Goal: Task Accomplishment & Management: Use online tool/utility

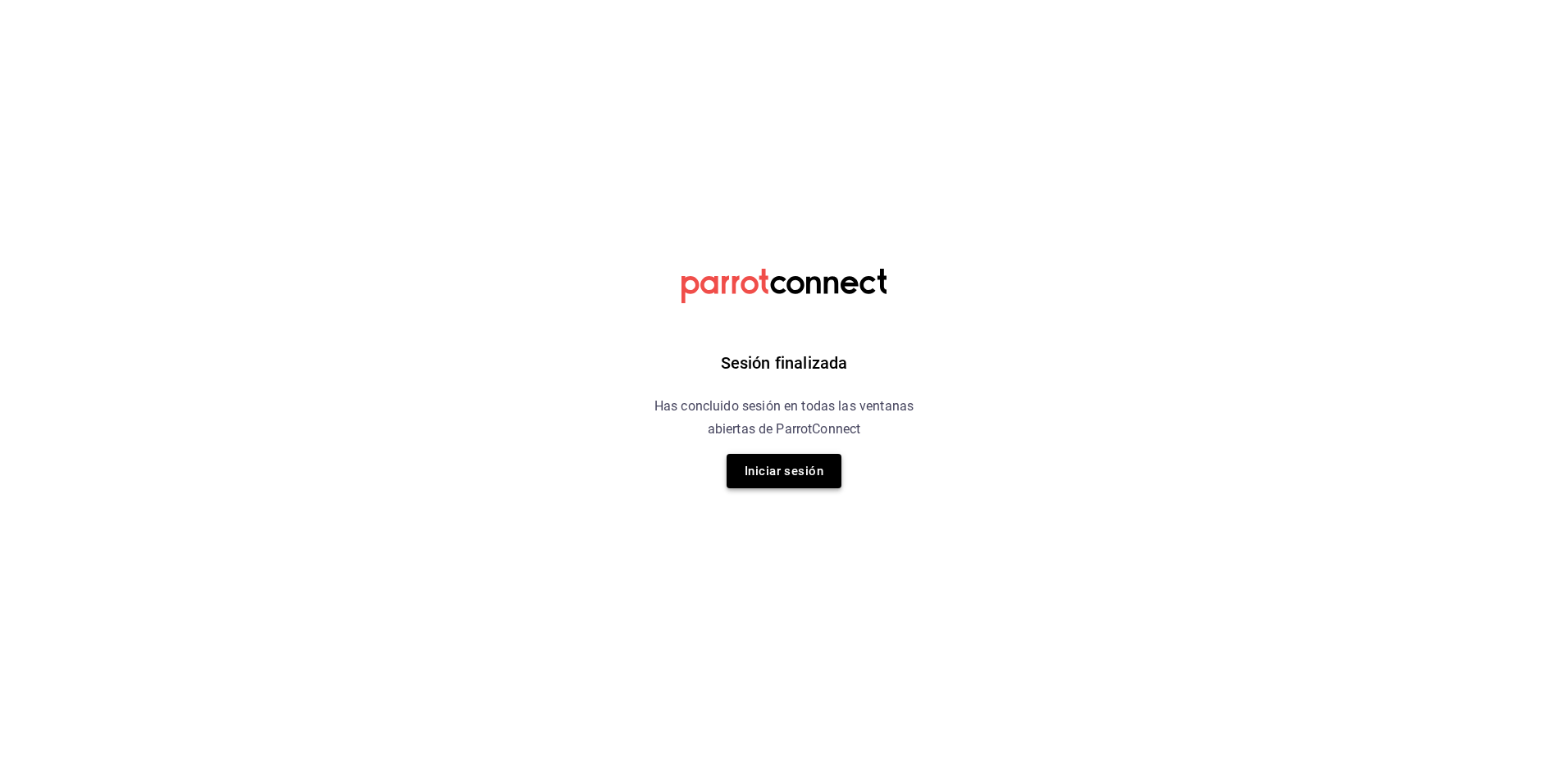
click at [806, 475] on button "Iniciar sesión" at bounding box center [784, 472] width 115 height 35
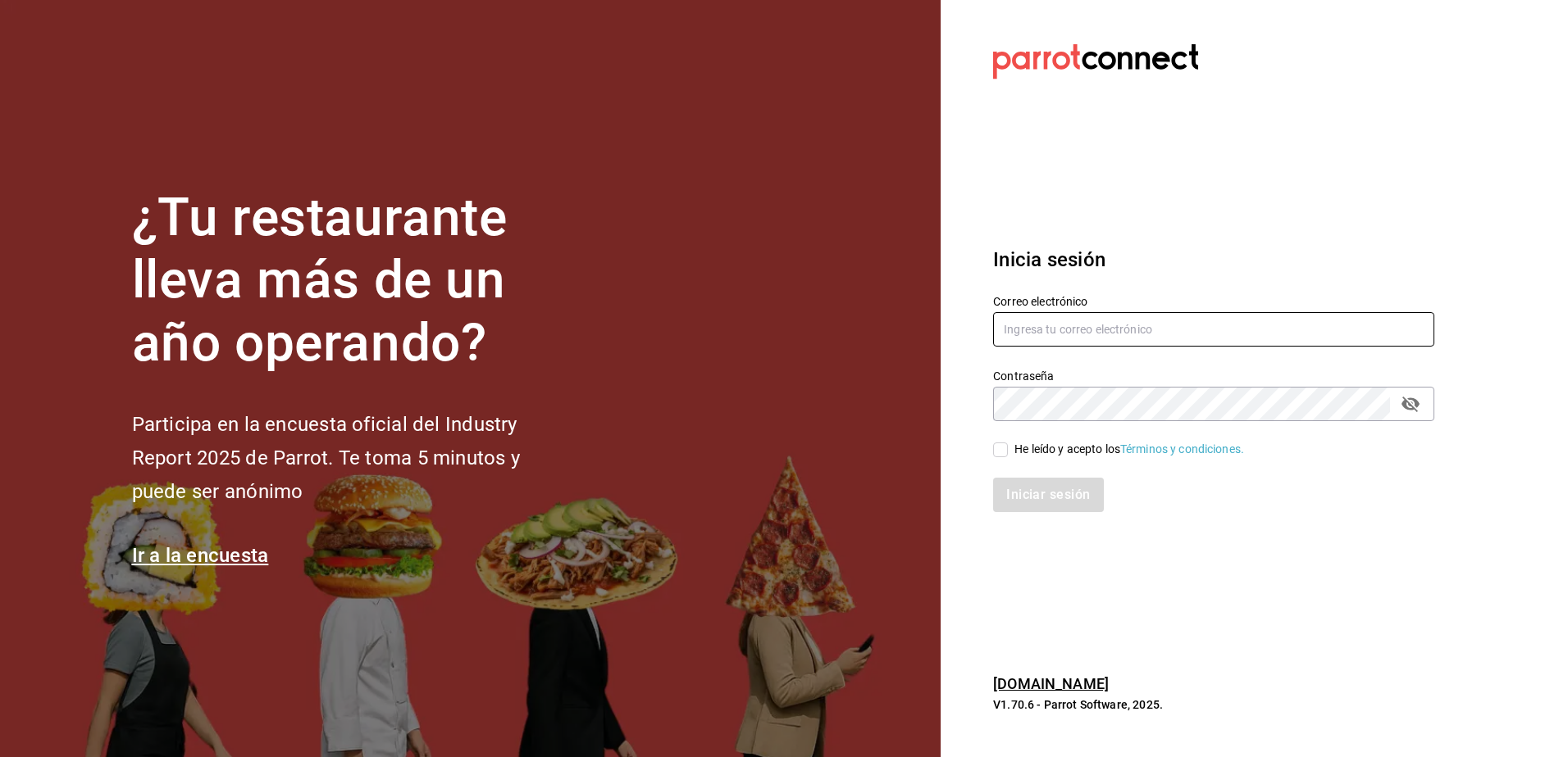
type input "rcruz@chl.mx"
click at [998, 457] on label "He leído y acepto los Términos y condiciones." at bounding box center [1119, 449] width 251 height 17
click at [998, 457] on input "He leído y acepto los Términos y condiciones." at bounding box center [1001, 450] width 15 height 15
checkbox input "true"
click at [1030, 496] on button "Iniciar sesión" at bounding box center [1049, 496] width 112 height 35
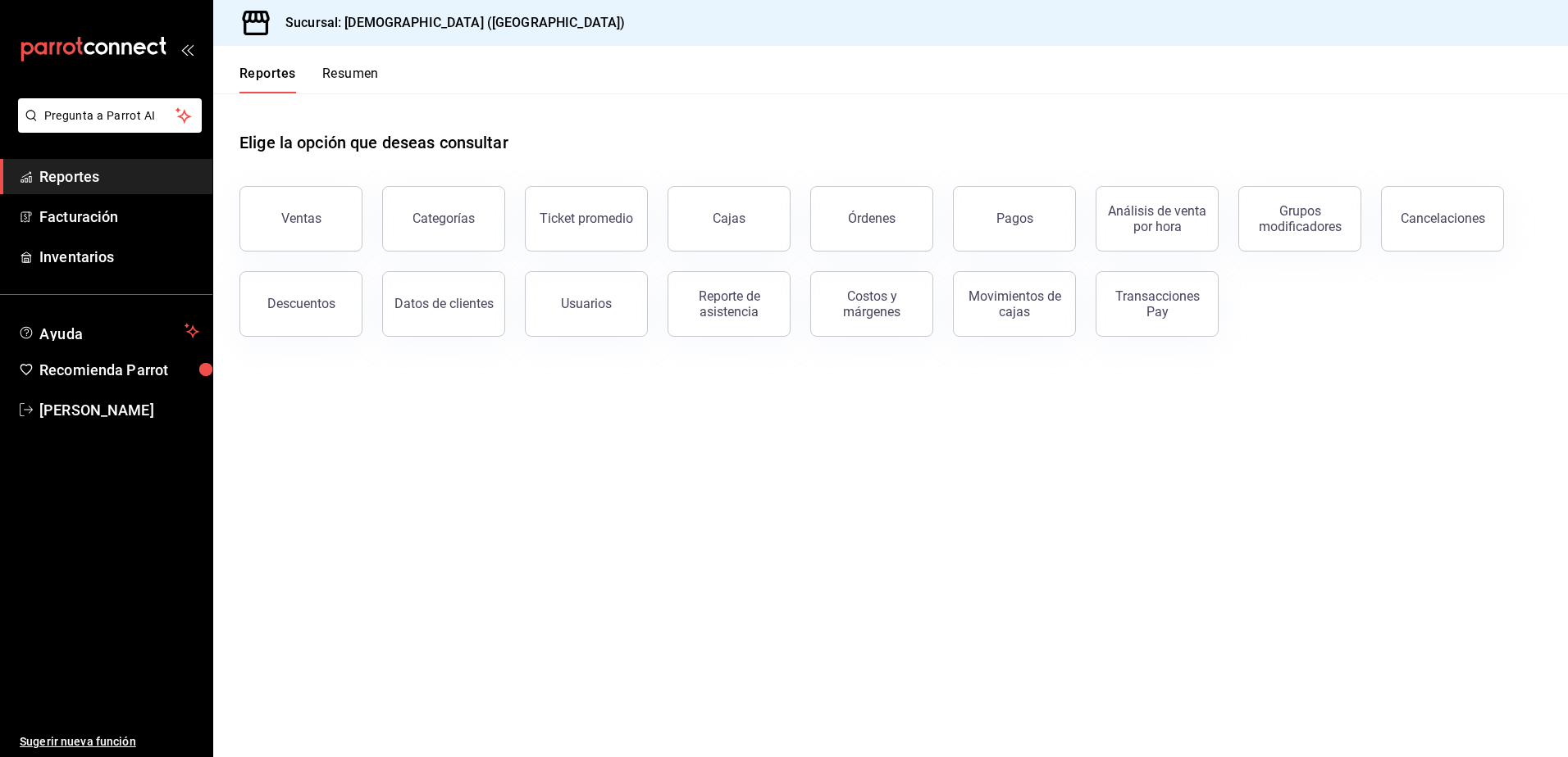
drag, startPoint x: 287, startPoint y: 231, endPoint x: 273, endPoint y: 222, distance: 16.6
click at [288, 231] on button "Ventas" at bounding box center [301, 219] width 123 height 66
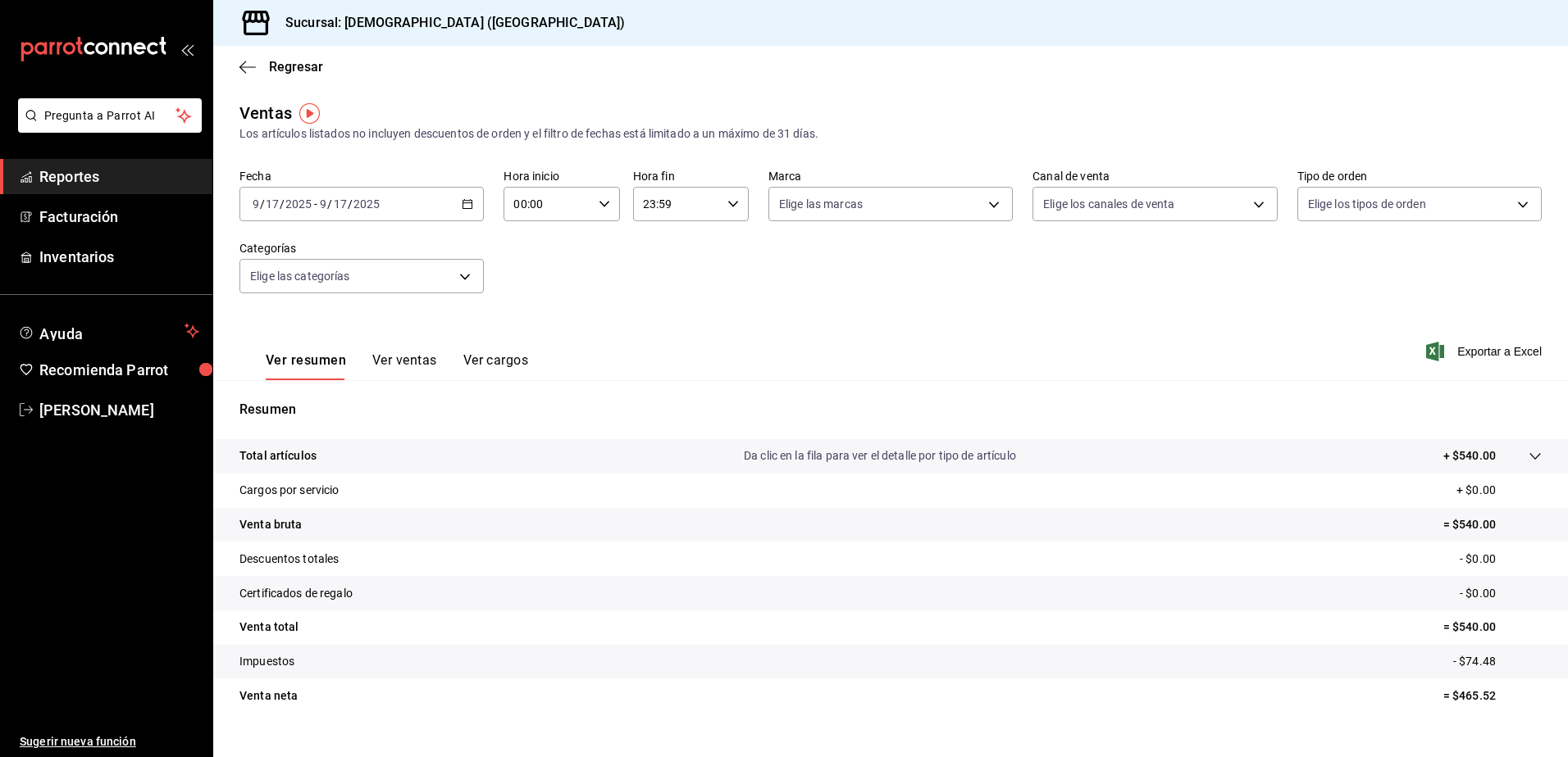
click at [399, 362] on button "Ver ventas" at bounding box center [404, 367] width 65 height 27
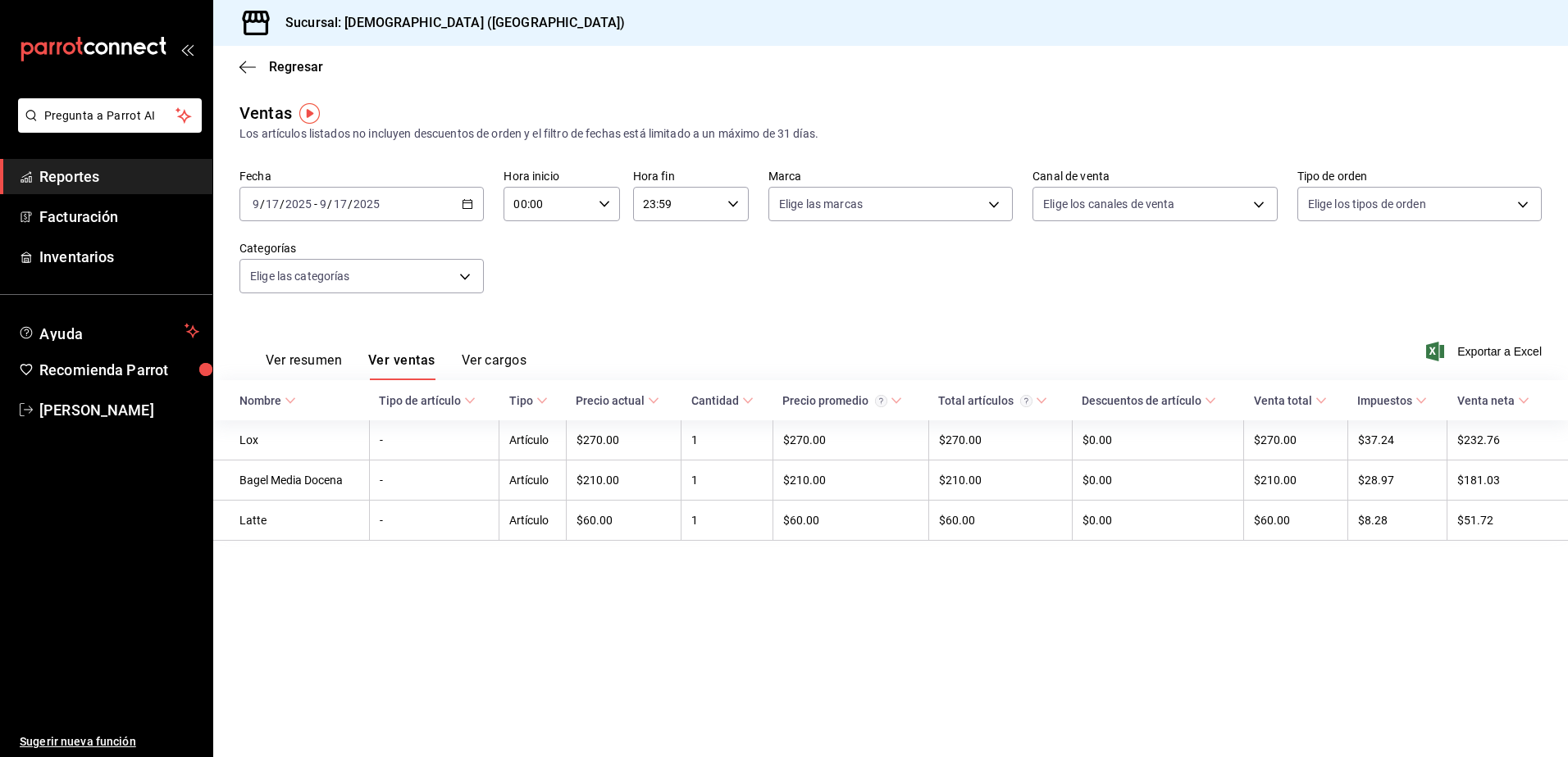
click at [1504, 353] on span "Exportar a Excel" at bounding box center [1486, 352] width 113 height 20
